Goal: Task Accomplishment & Management: Use online tool/utility

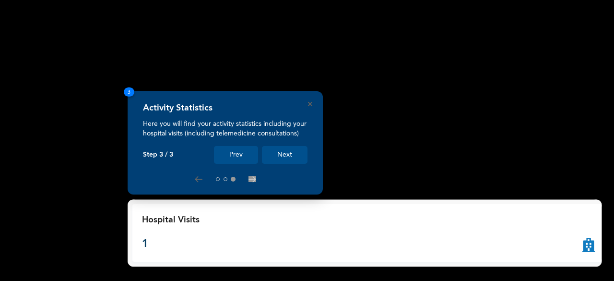
click at [301, 162] on button "Next" at bounding box center [285, 155] width 46 height 18
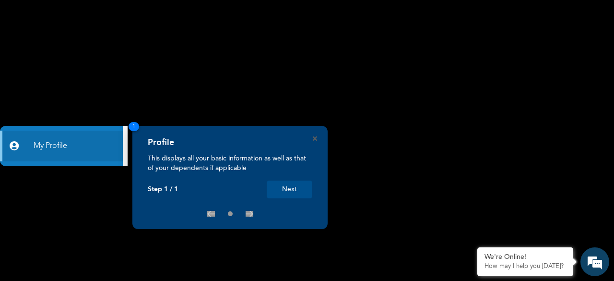
click at [281, 194] on button "Next" at bounding box center [290, 189] width 46 height 18
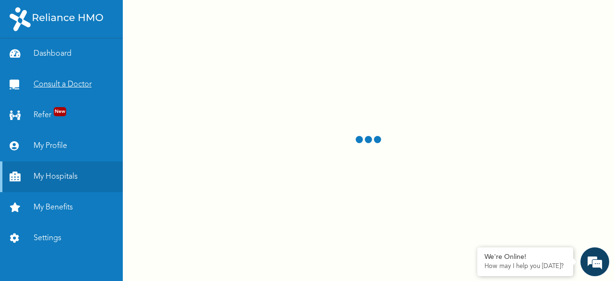
click at [88, 91] on link "Consult a Doctor" at bounding box center [61, 84] width 123 height 31
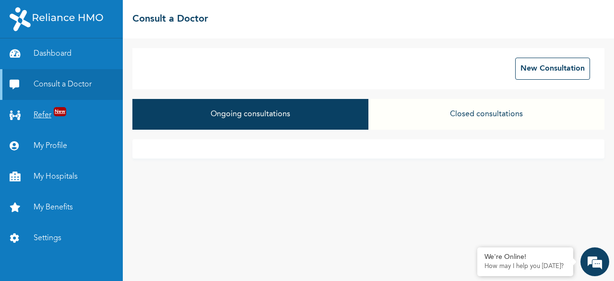
click at [45, 114] on link "Refer New" at bounding box center [61, 115] width 123 height 31
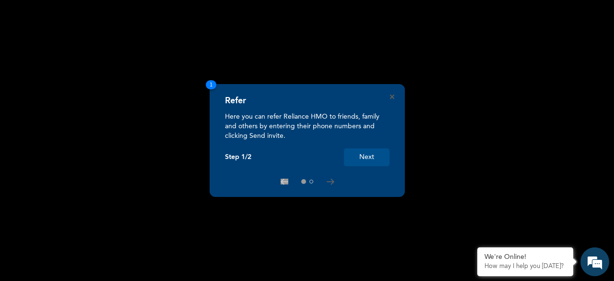
click at [363, 152] on button "Next" at bounding box center [367, 157] width 46 height 18
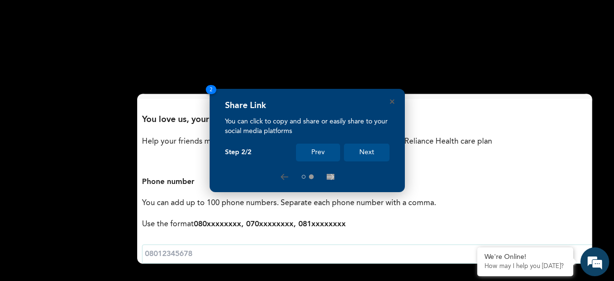
scroll to position [247, 0]
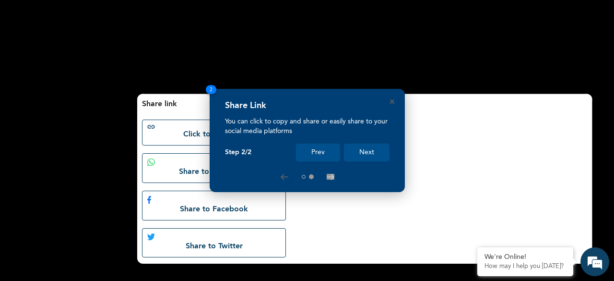
click at [368, 154] on button "Next" at bounding box center [367, 152] width 46 height 18
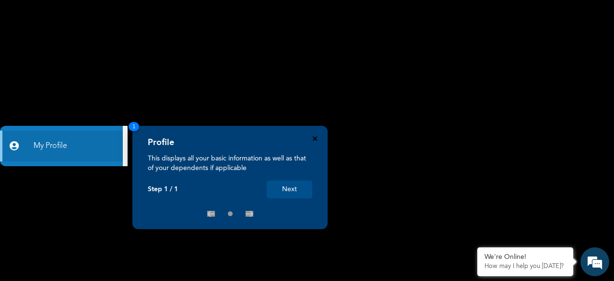
click at [314, 139] on icon "Close" at bounding box center [315, 138] width 4 height 4
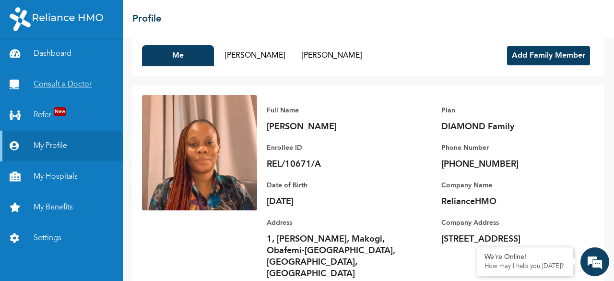
click at [92, 96] on link "Consult a Doctor" at bounding box center [61, 84] width 123 height 31
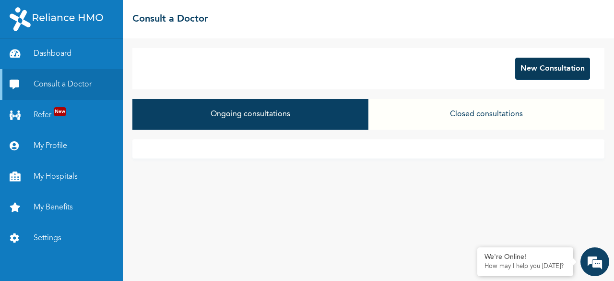
click at [530, 67] on button "New Consultation" at bounding box center [552, 69] width 75 height 22
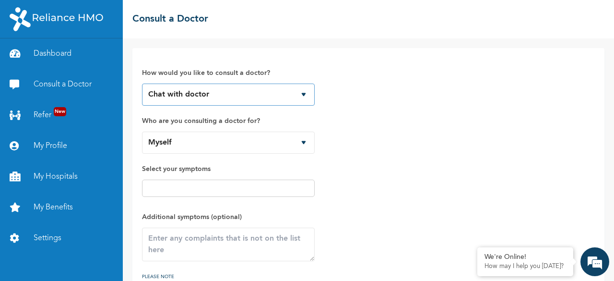
click at [264, 95] on select "Chat with doctor Phone Call" at bounding box center [228, 94] width 173 height 22
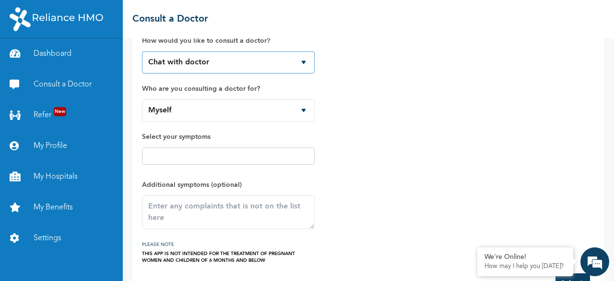
scroll to position [63, 0]
